Goal: Find specific page/section

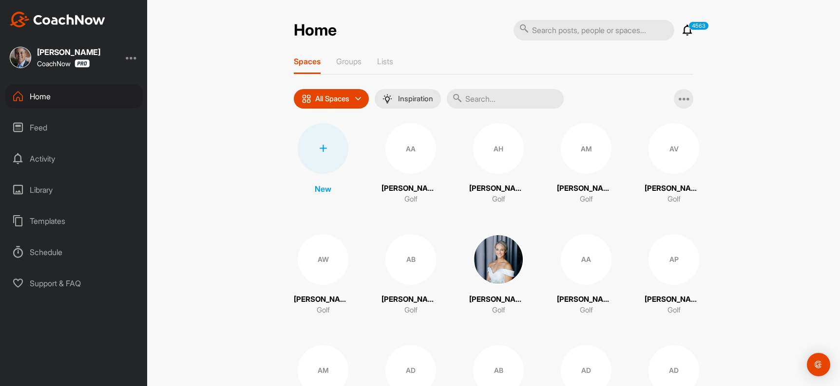
click at [503, 95] on input "text" at bounding box center [505, 98] width 117 height 19
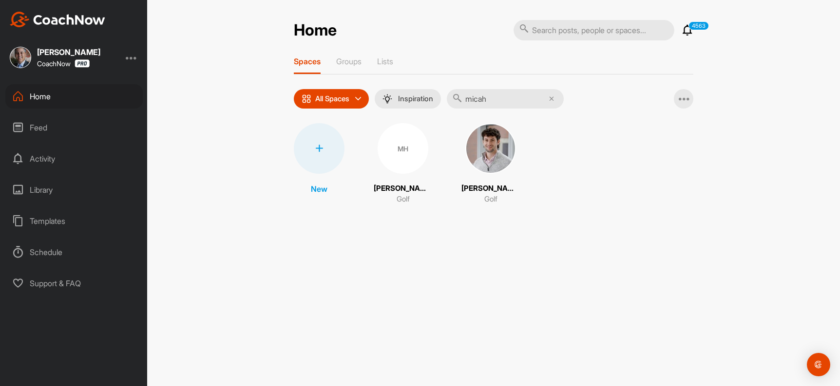
type input "micah"
click at [487, 153] on img at bounding box center [490, 148] width 51 height 51
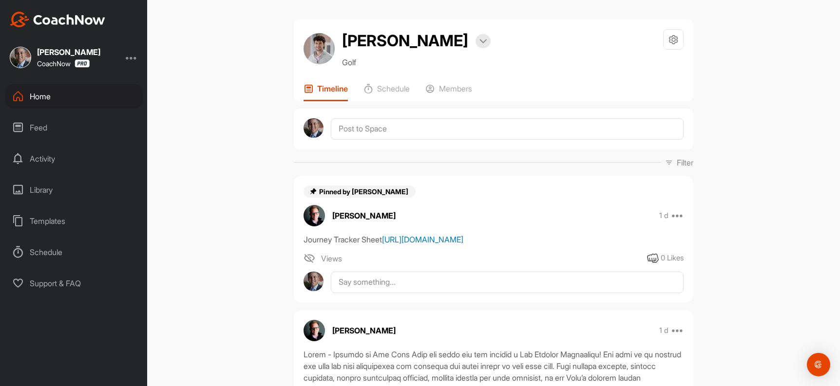
click at [440, 245] on link "[URL][DOMAIN_NAME]" at bounding box center [422, 240] width 81 height 10
